Goal: Ask a question: Seek information or help from site administrators or community

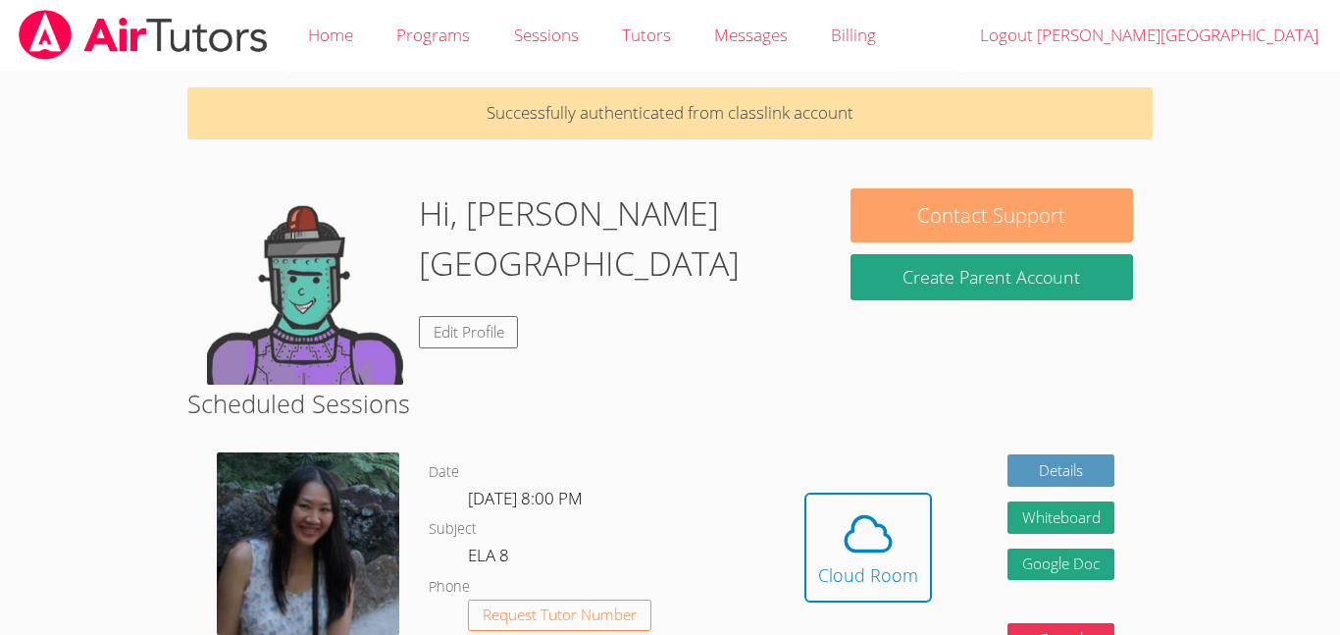
click at [970, 224] on button "Contact Support" at bounding box center [992, 215] width 283 height 54
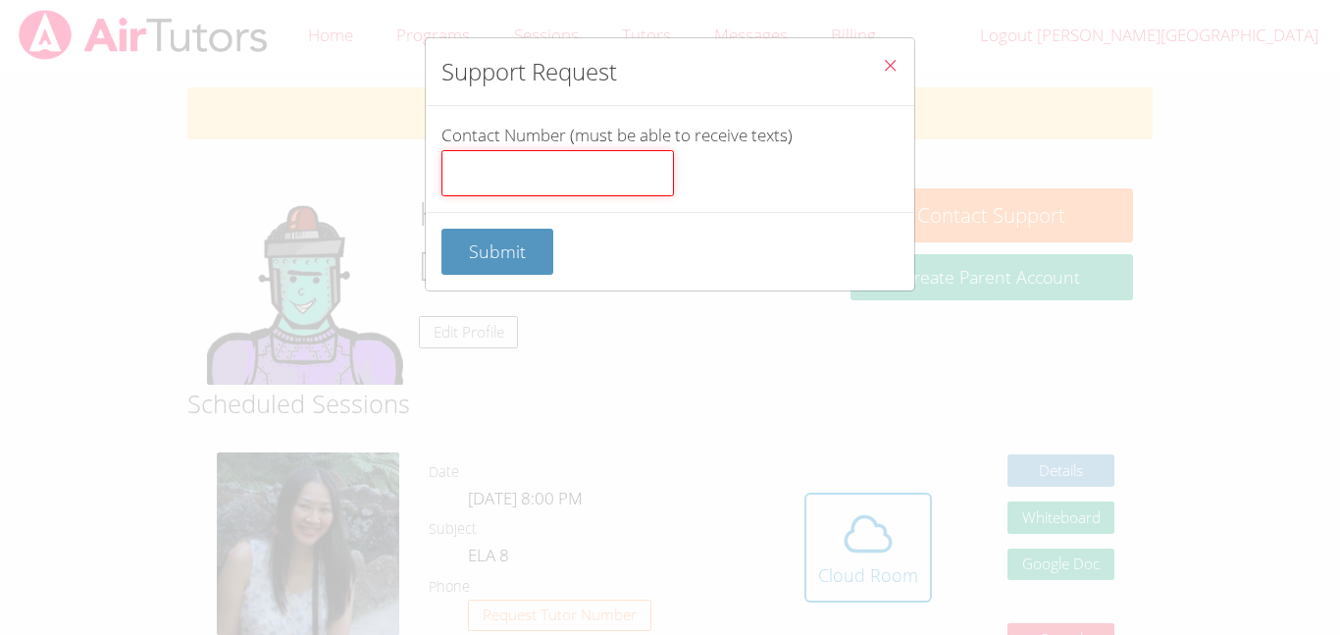
click at [564, 177] on input "Contact Number (must be able to receive texts)" at bounding box center [558, 173] width 233 height 47
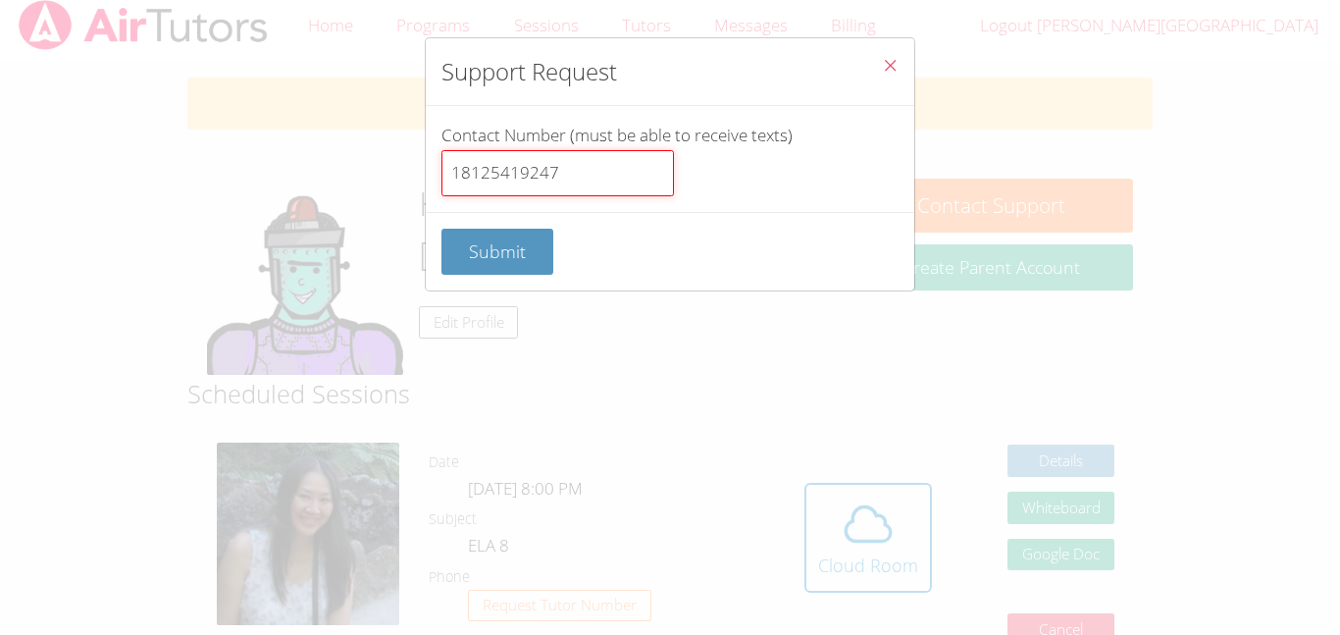
scroll to position [11, 0]
type input "18125419247"
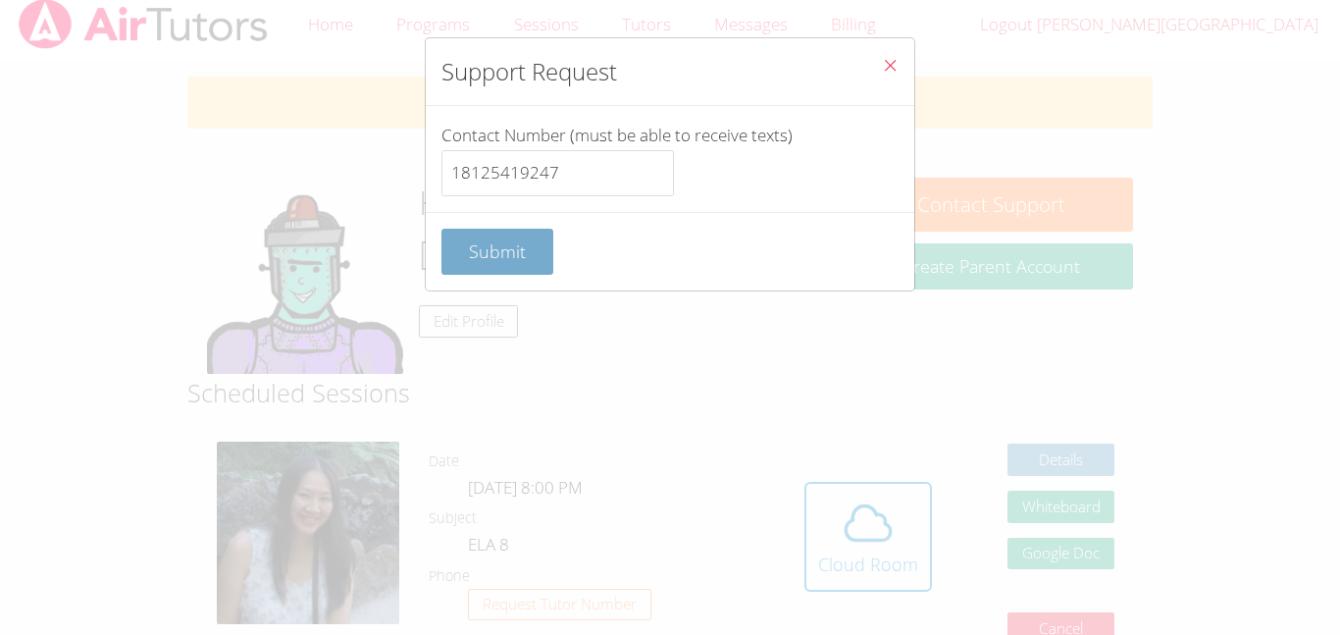
click at [474, 265] on button "Submit" at bounding box center [498, 252] width 112 height 46
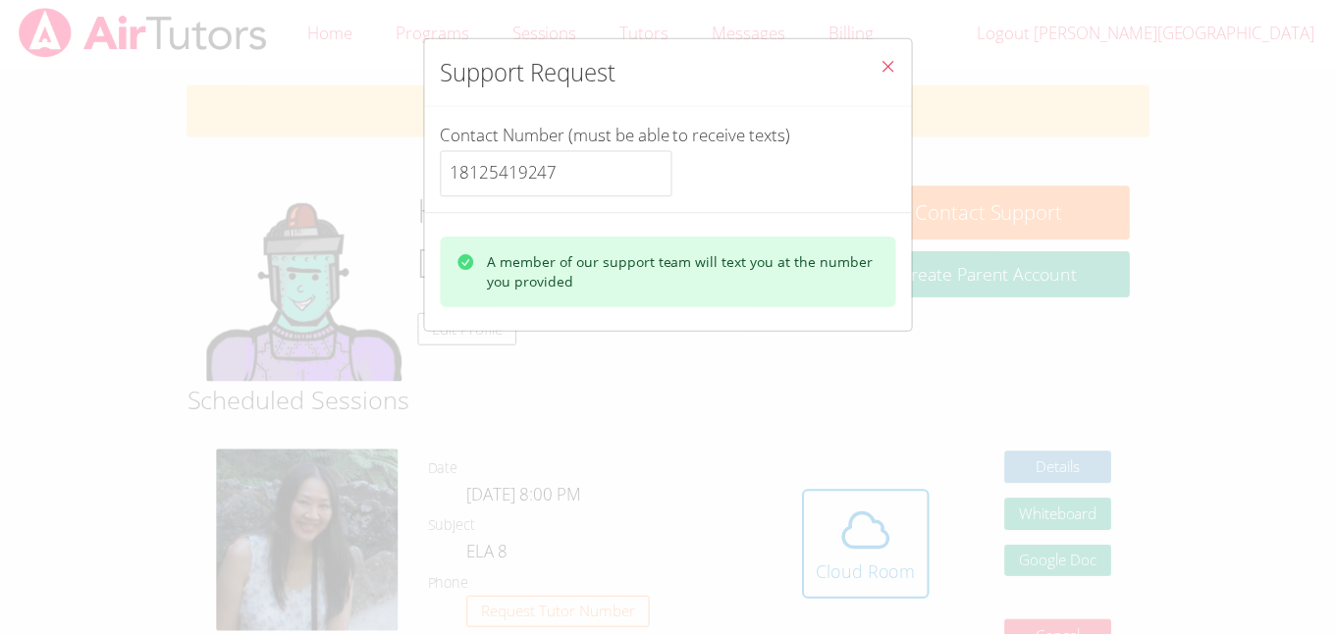
scroll to position [0, 0]
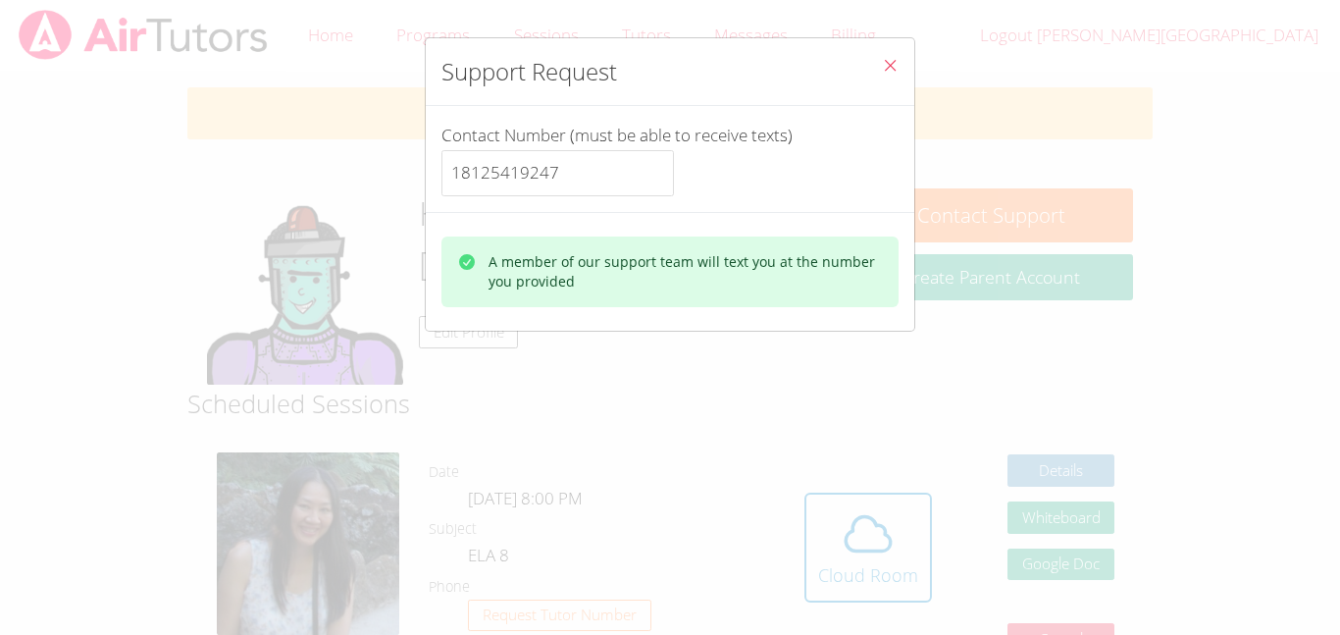
click at [615, 254] on div "A member of our support team will text you at the number you provided" at bounding box center [686, 271] width 394 height 39
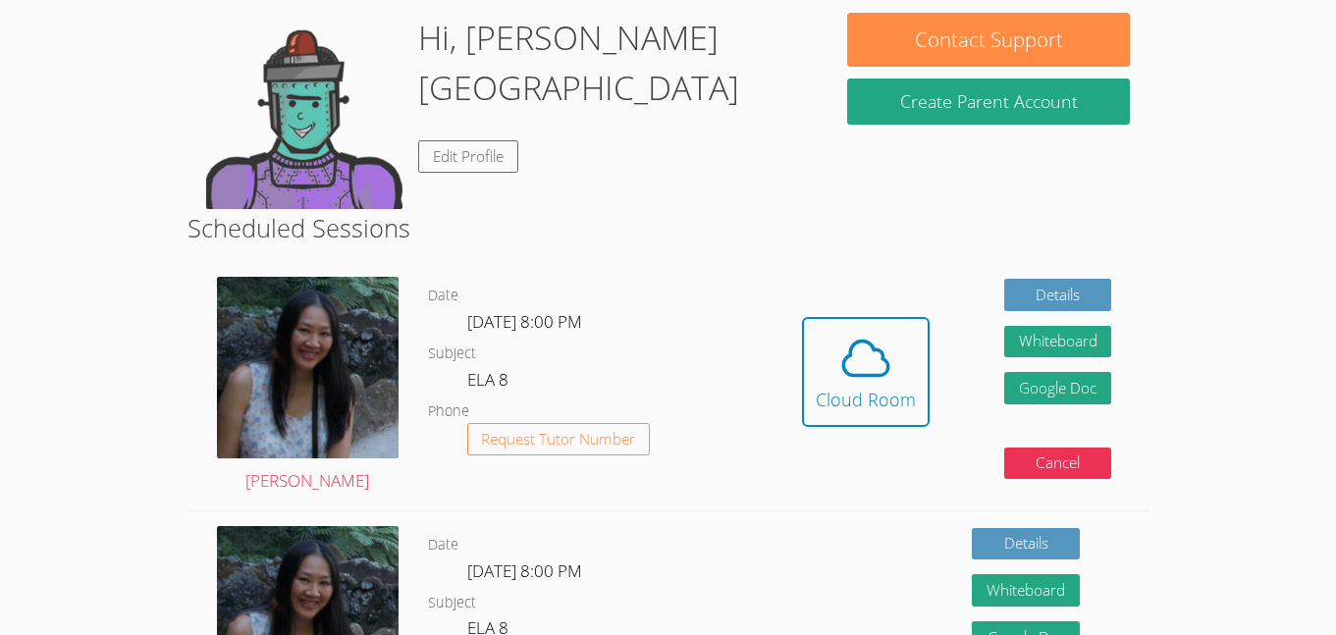
scroll to position [202, 0]
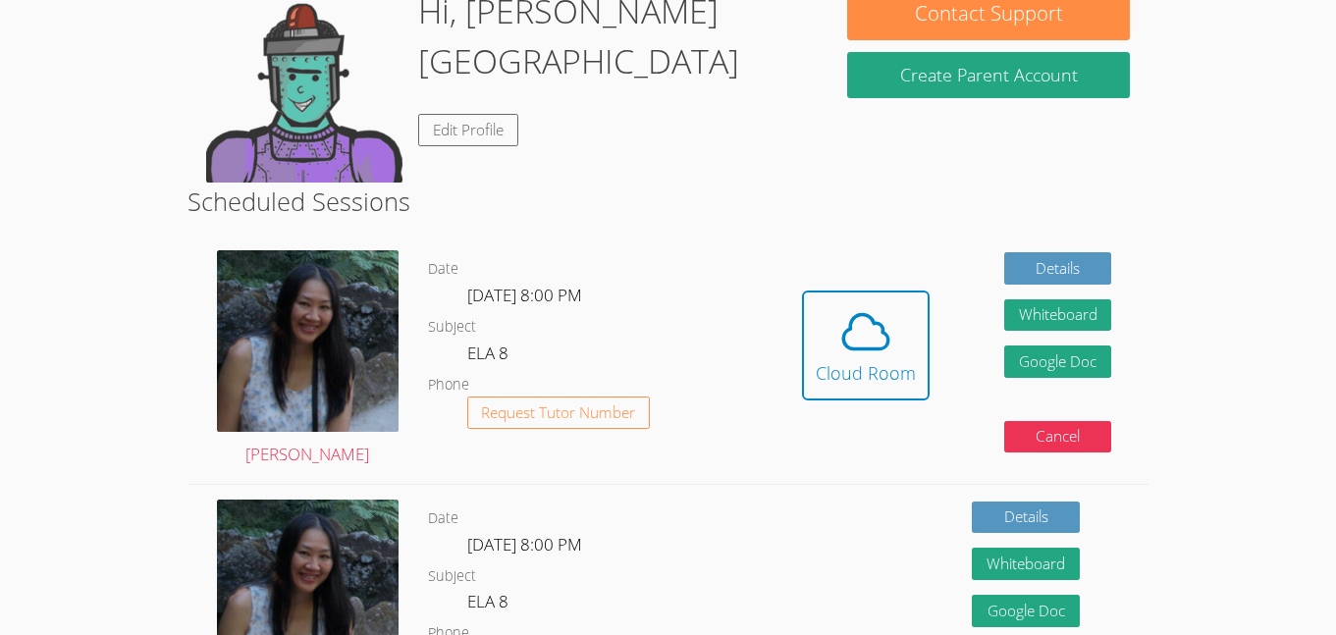
click at [502, 303] on span "[DATE] 8:00 PM" at bounding box center [524, 295] width 115 height 23
click at [569, 416] on span "Request Tutor Number" at bounding box center [558, 412] width 154 height 15
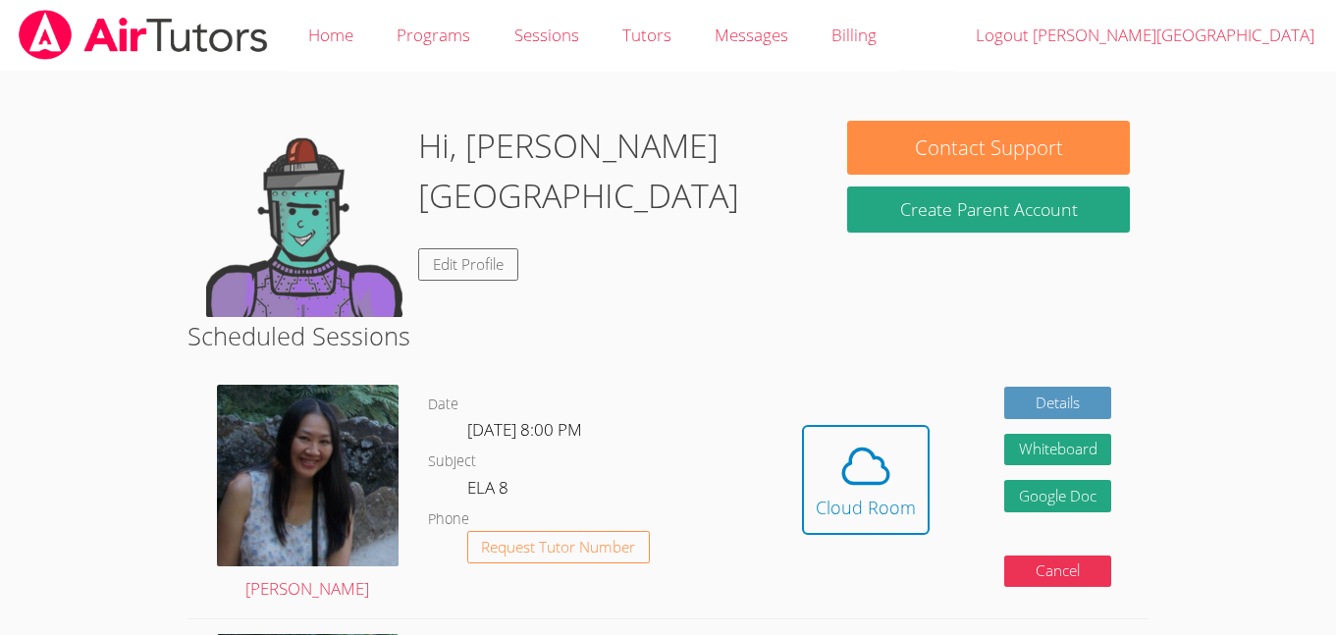
scroll to position [134, 0]
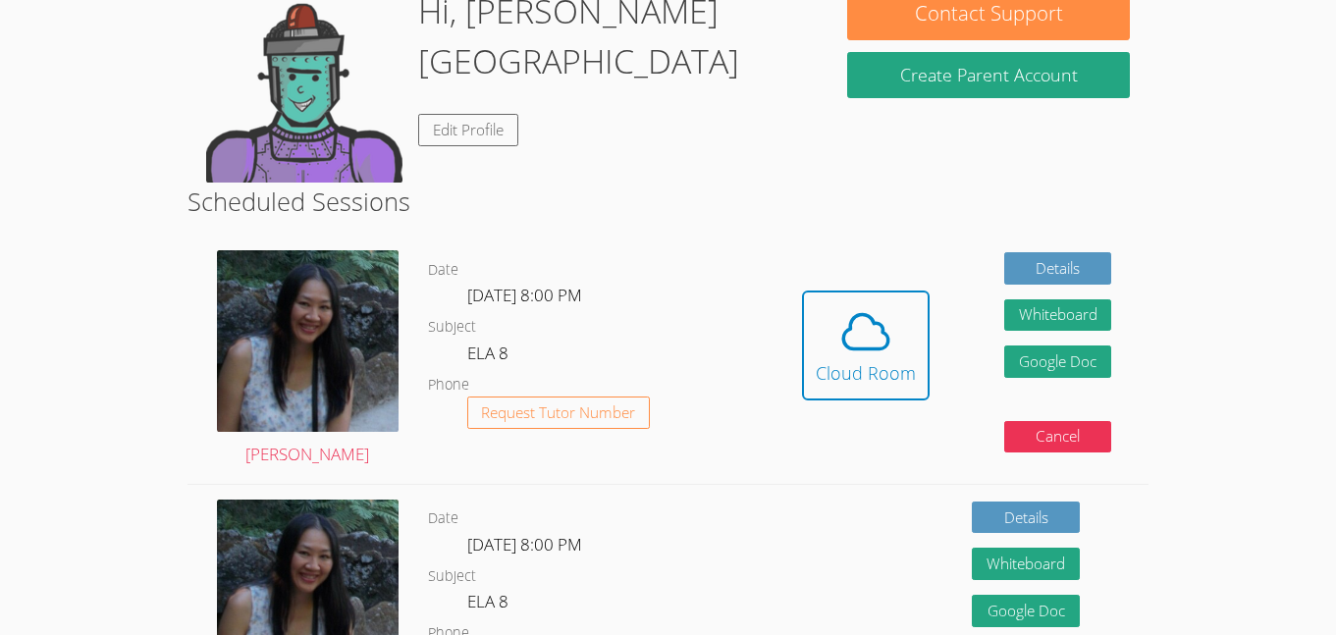
click at [730, 600] on dl "Date [DATE] 8:00 PM Subject ELA 8 Phone Request Tutor Number" at bounding box center [596, 608] width 337 height 204
click at [606, 413] on span "Request Tutor Number" at bounding box center [558, 412] width 154 height 15
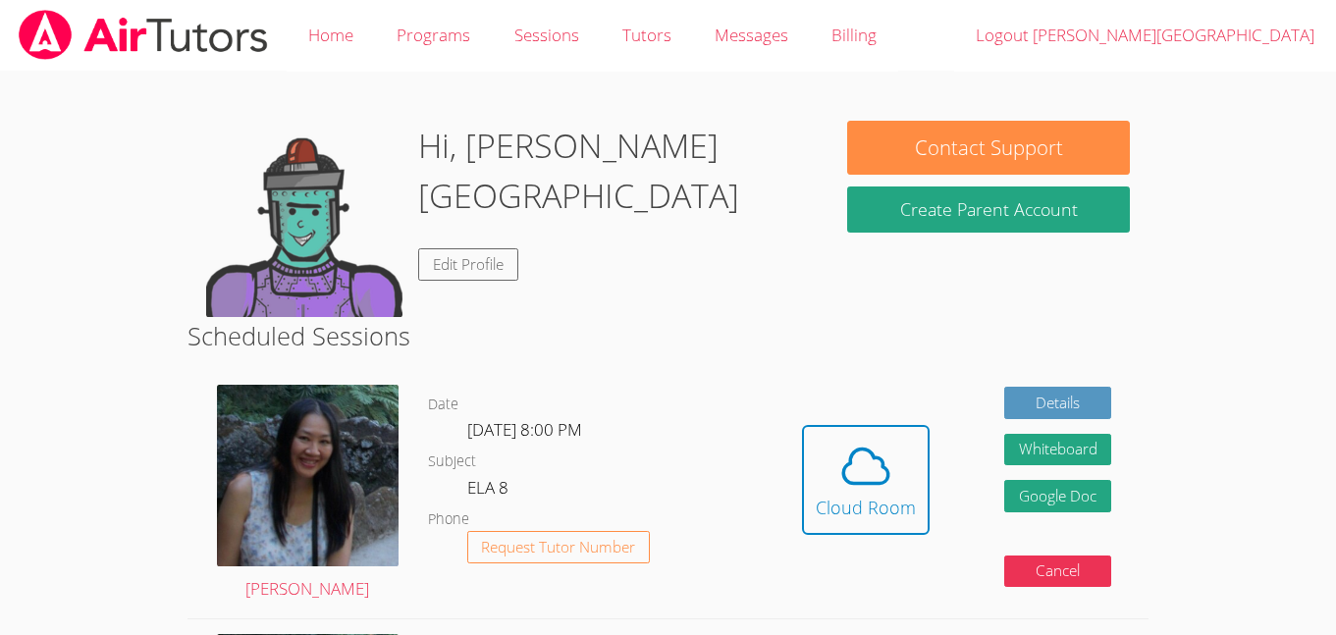
scroll to position [131, 0]
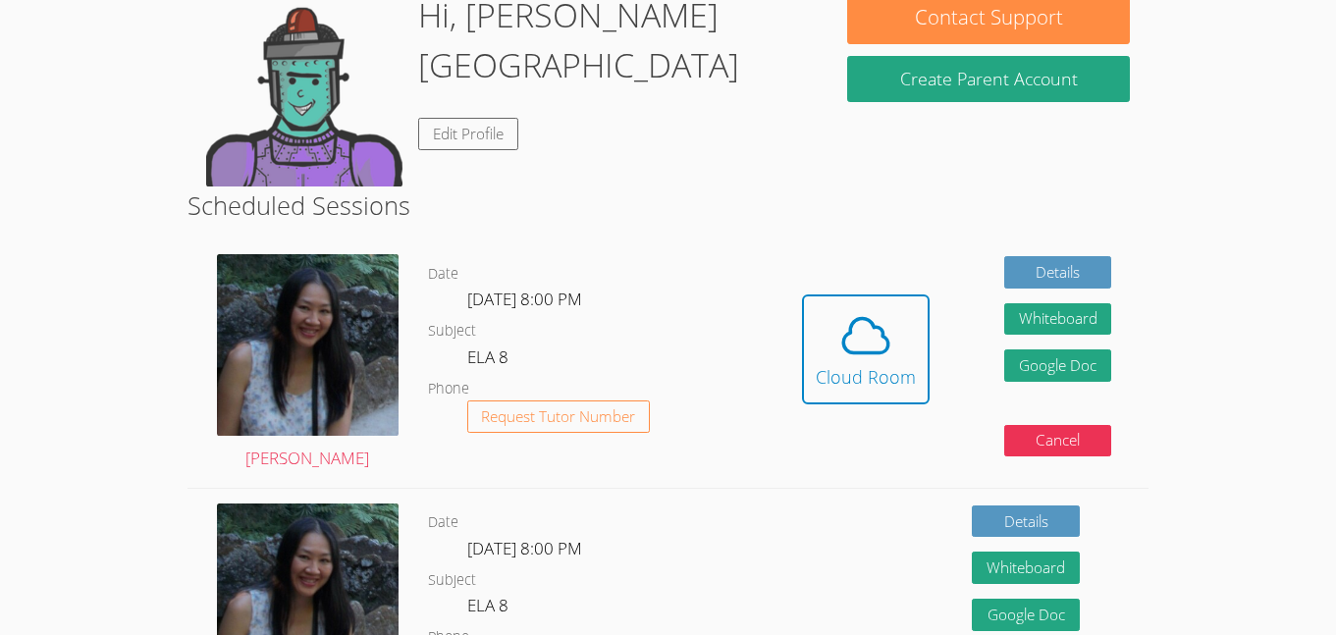
click at [480, 383] on dl "Date Thu Oct 9, 8:00 PM Subject ELA 8 Phone Request Tutor Number" at bounding box center [596, 364] width 337 height 204
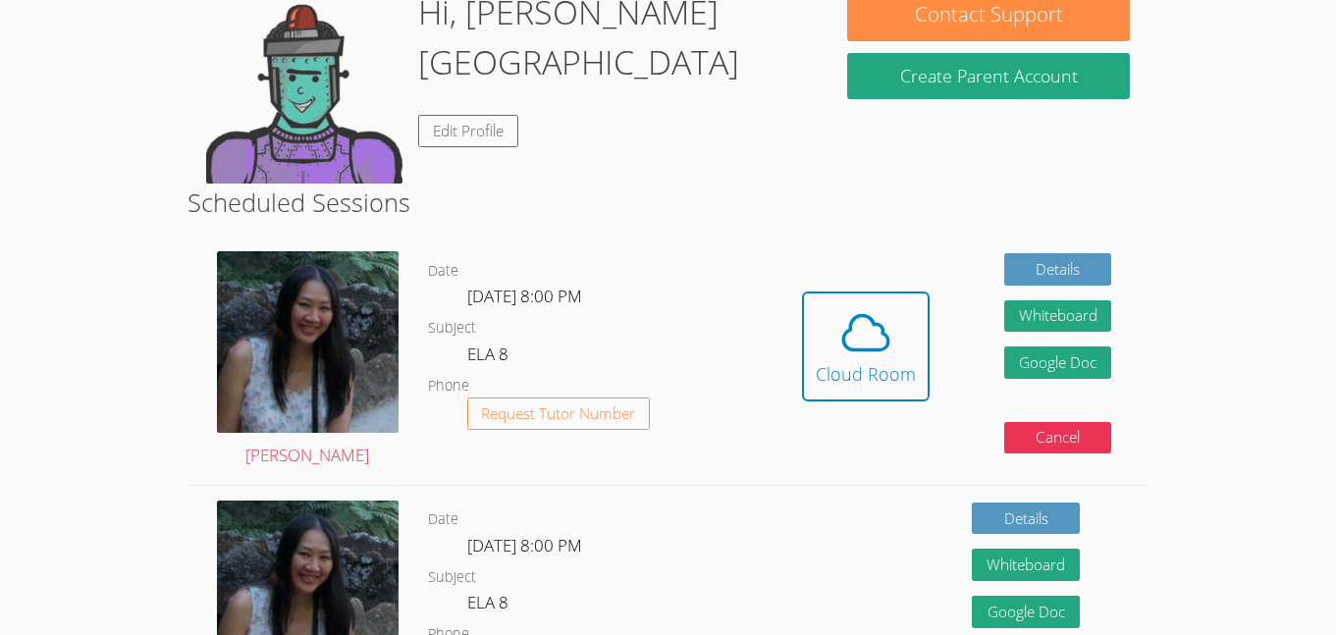
scroll to position [134, 0]
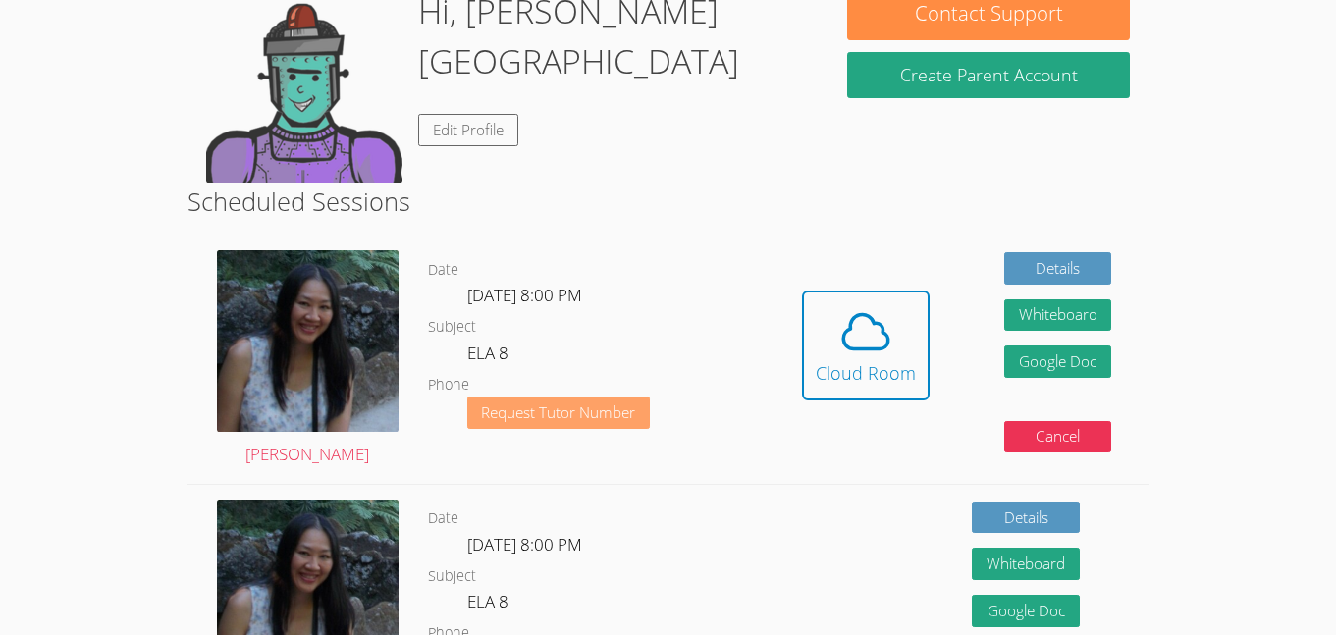
click at [609, 414] on span "Request Tutor Number" at bounding box center [558, 412] width 154 height 15
click at [567, 378] on dl "Date Thu Oct 9, 8:00 PM Subject ELA 8 Phone Request Tutor Number" at bounding box center [596, 360] width 337 height 204
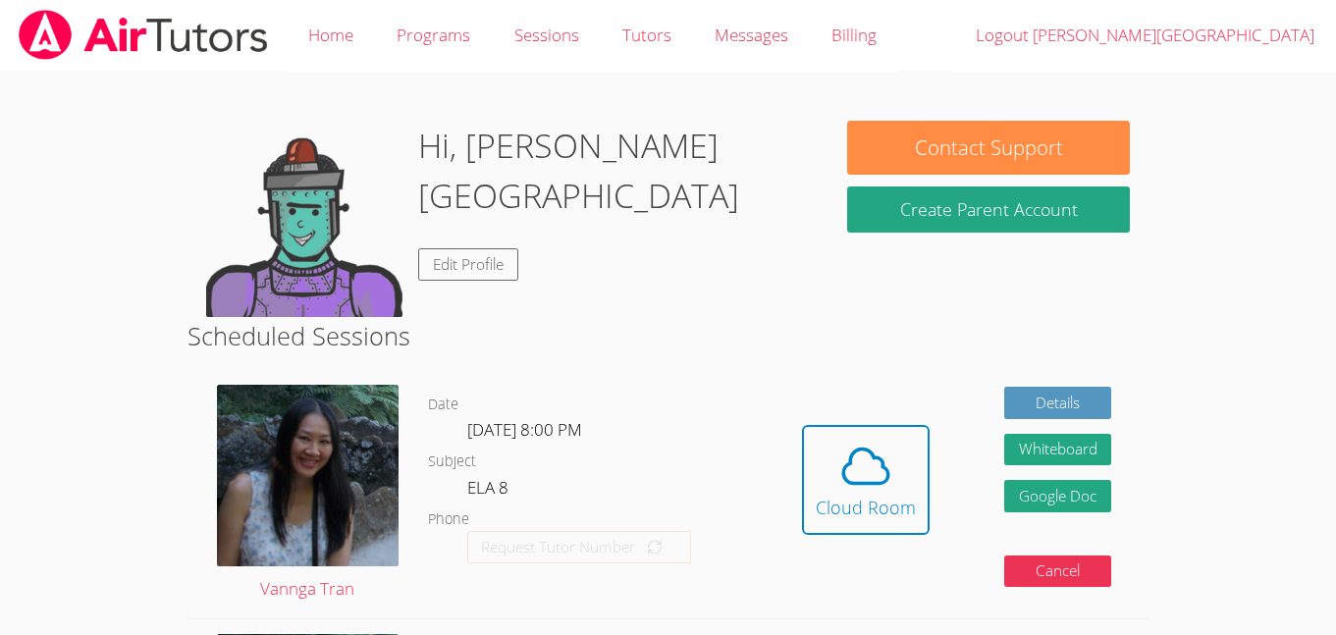
scroll to position [134, 0]
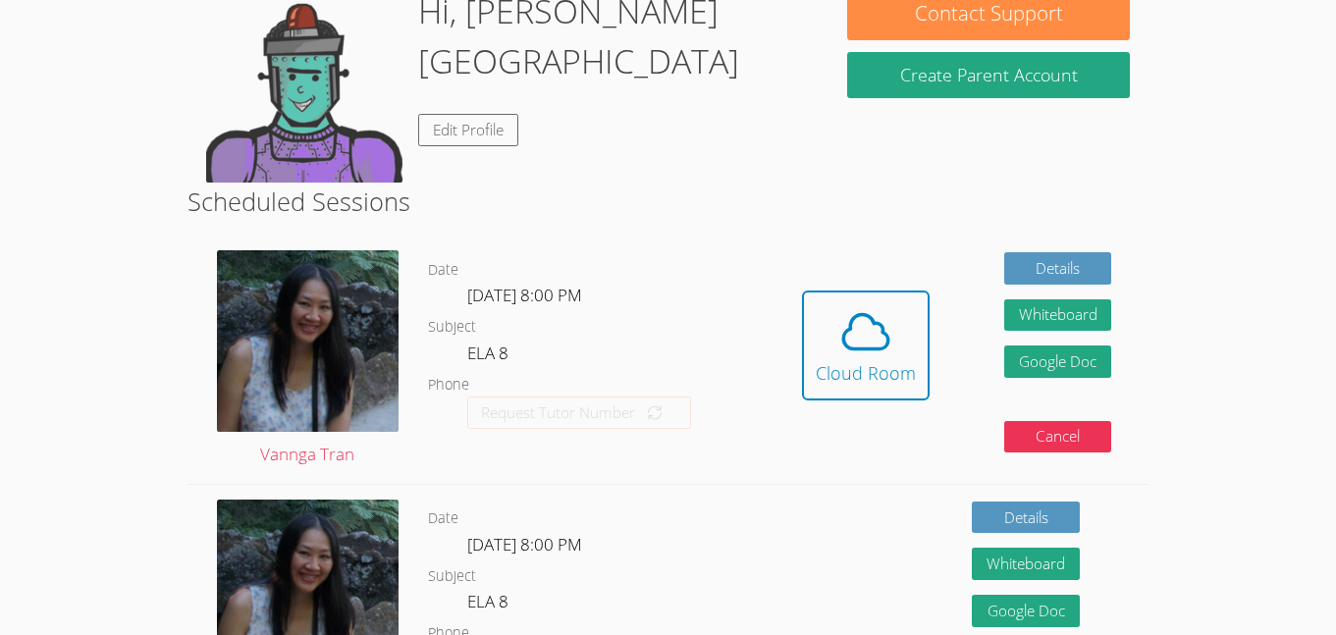
click at [591, 380] on dl "Date Thu Oct 9, 8:00 PM Subject ELA 8 Phone Request Tutor Number" at bounding box center [596, 360] width 337 height 204
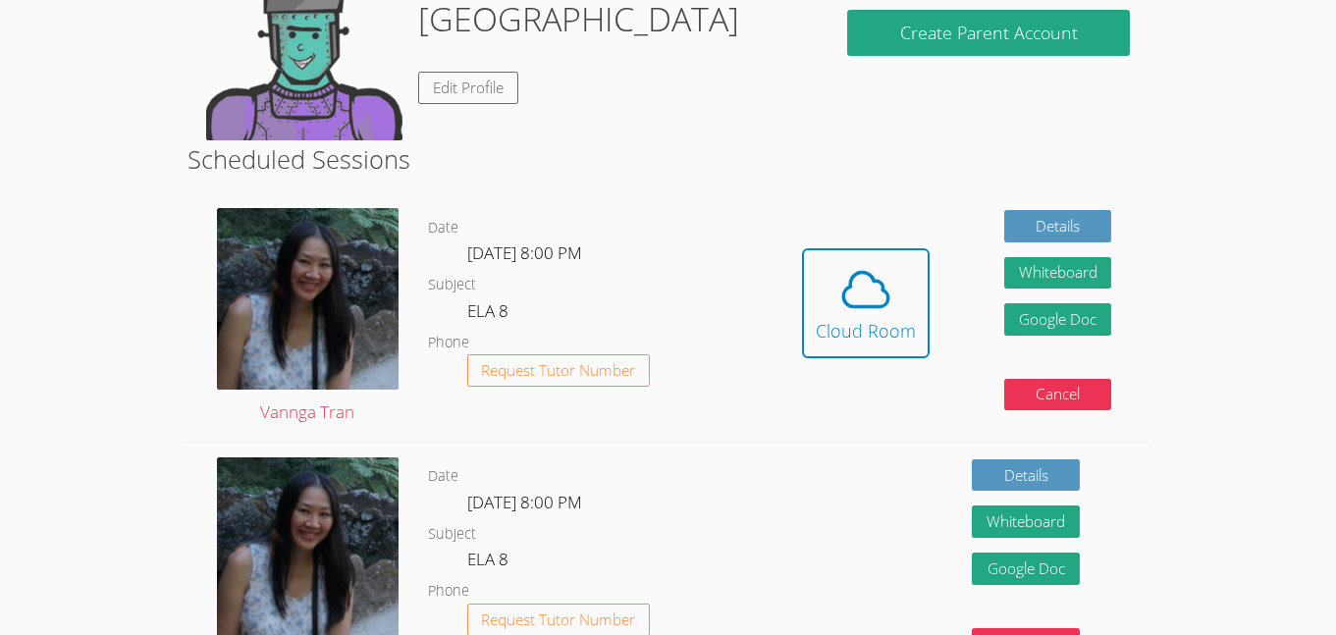
scroll to position [156, 0]
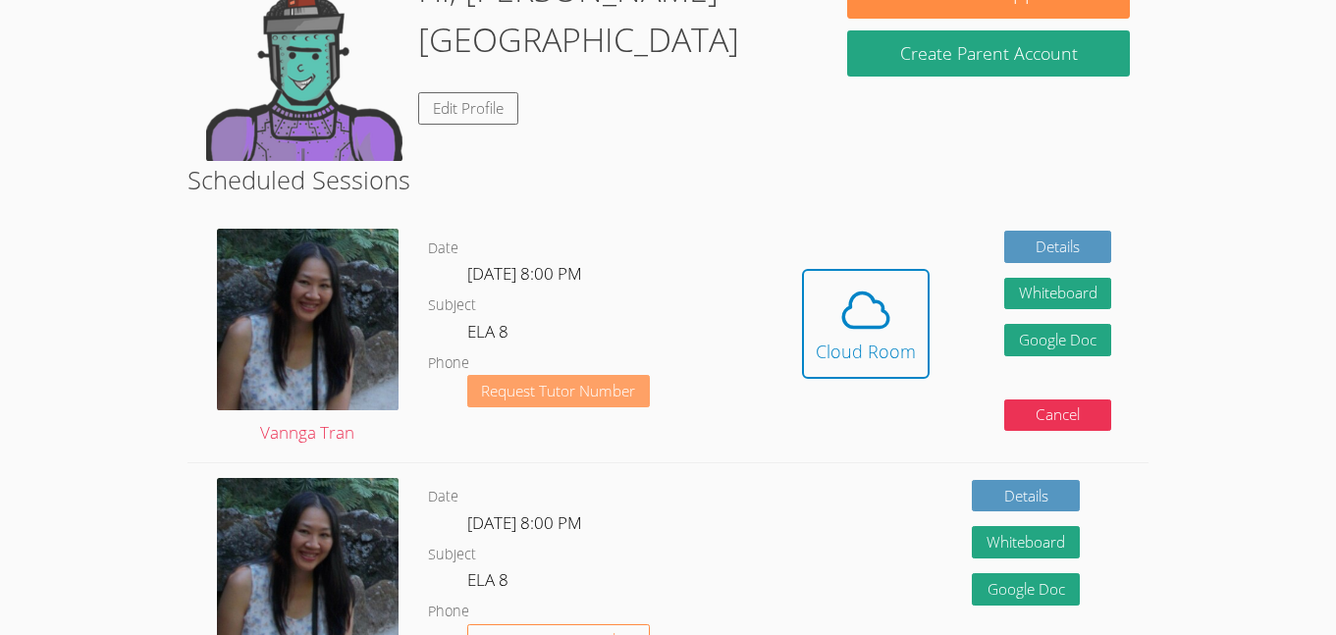
click at [474, 386] on button "Request Tutor Number" at bounding box center [559, 391] width 184 height 32
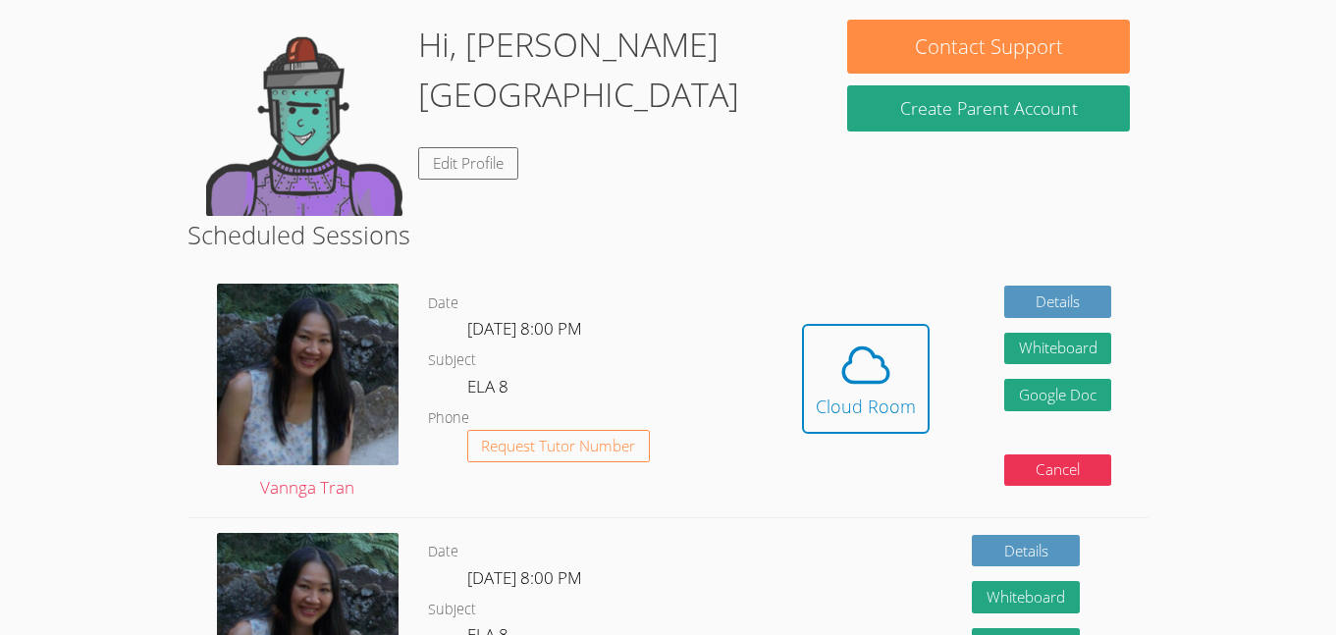
scroll to position [94, 0]
